Goal: Information Seeking & Learning: Learn about a topic

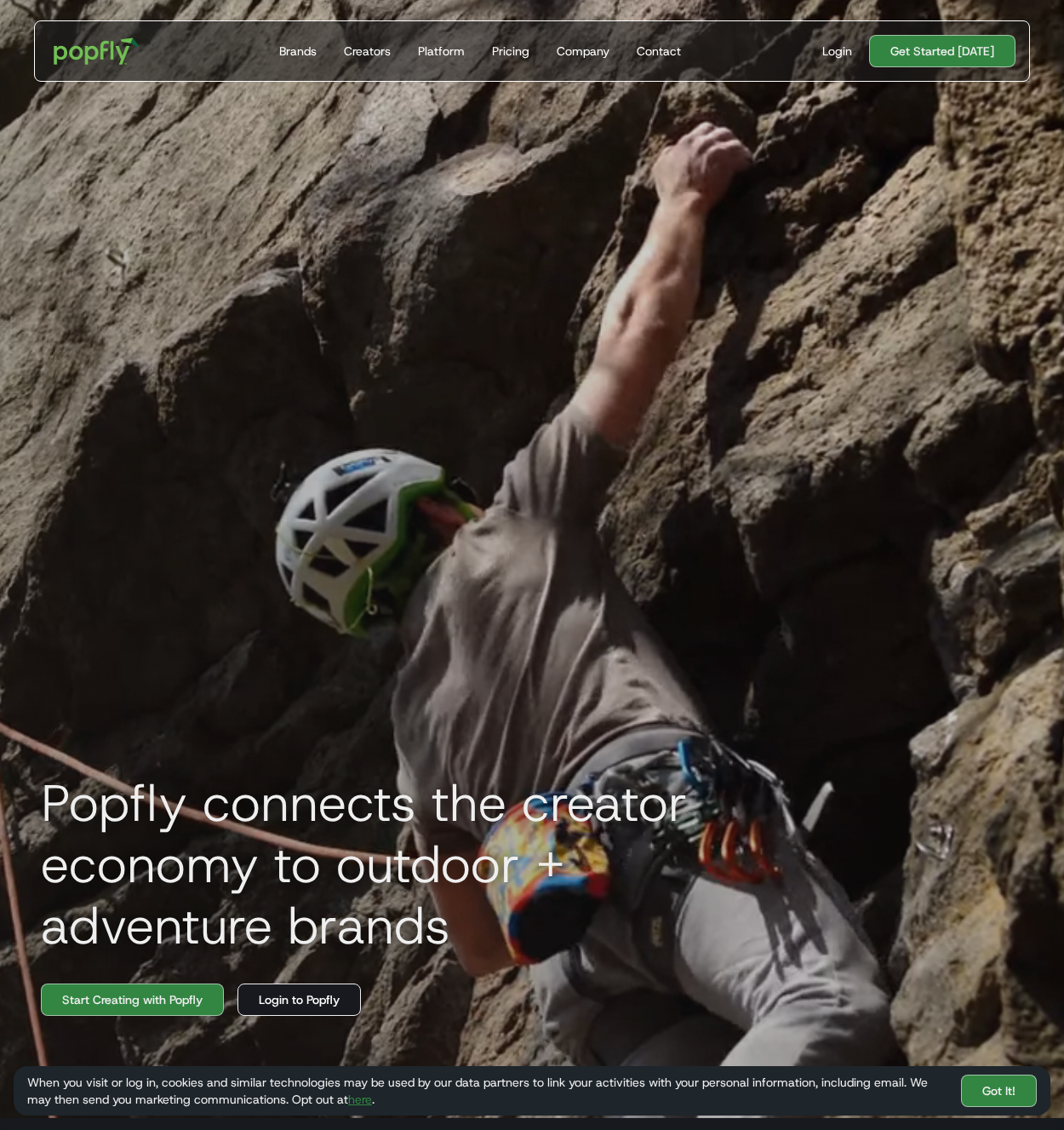
click at [351, 998] on link "Login to Popfly" at bounding box center [298, 999] width 123 height 32
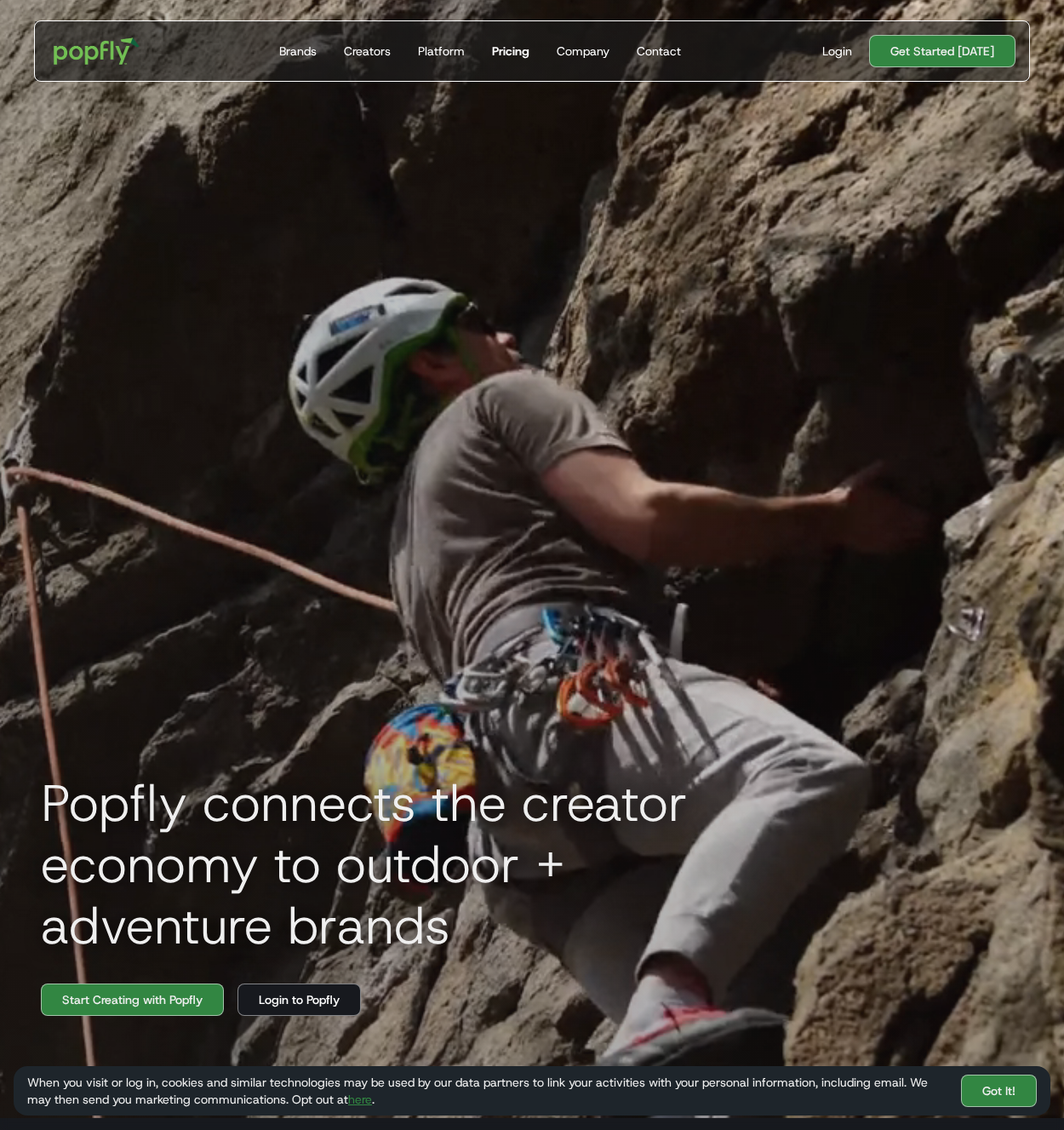
click at [510, 47] on div "Pricing" at bounding box center [510, 51] width 37 height 17
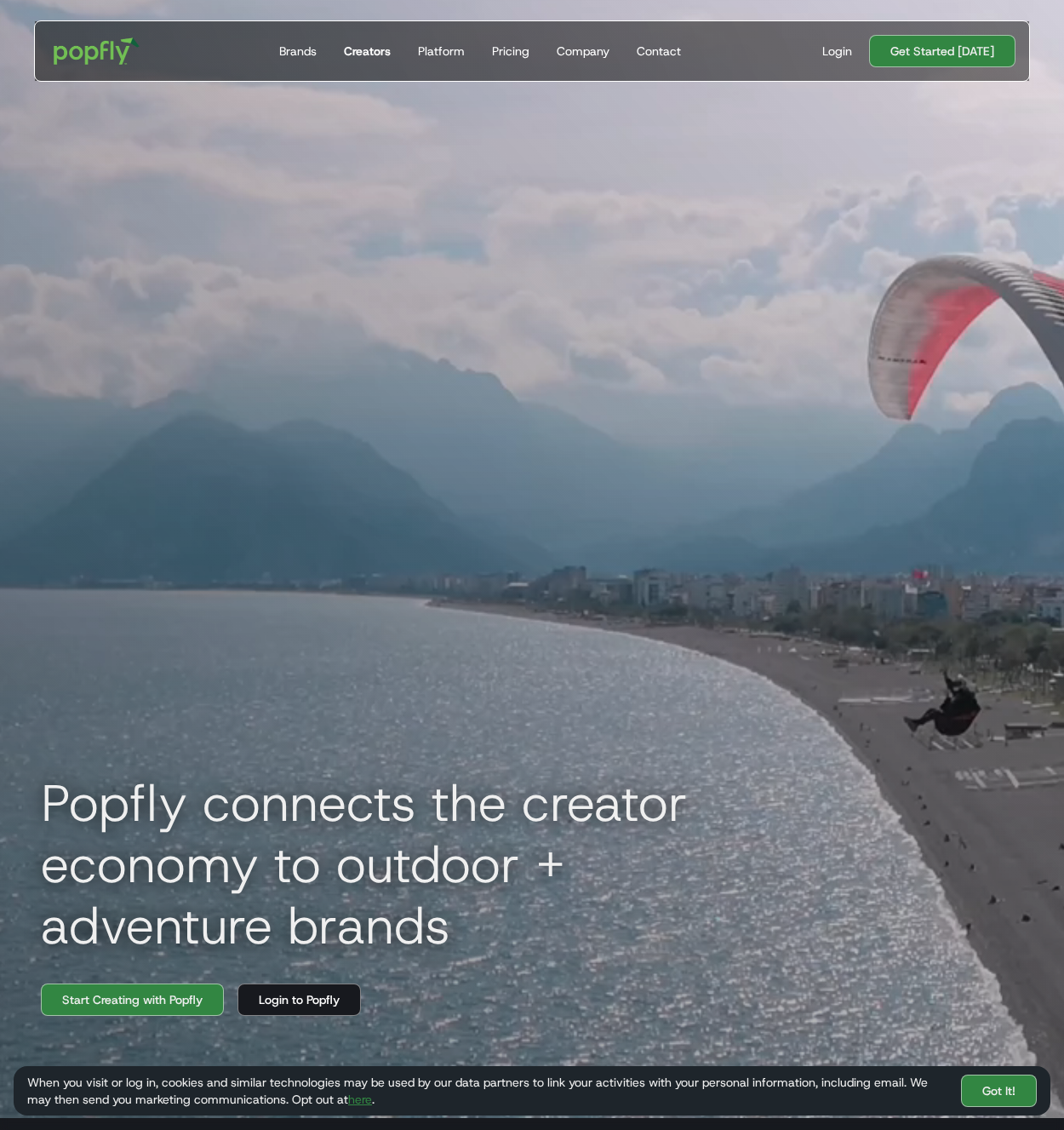
click at [380, 59] on link "Creators" at bounding box center [367, 50] width 60 height 59
